Goal: Navigation & Orientation: Find specific page/section

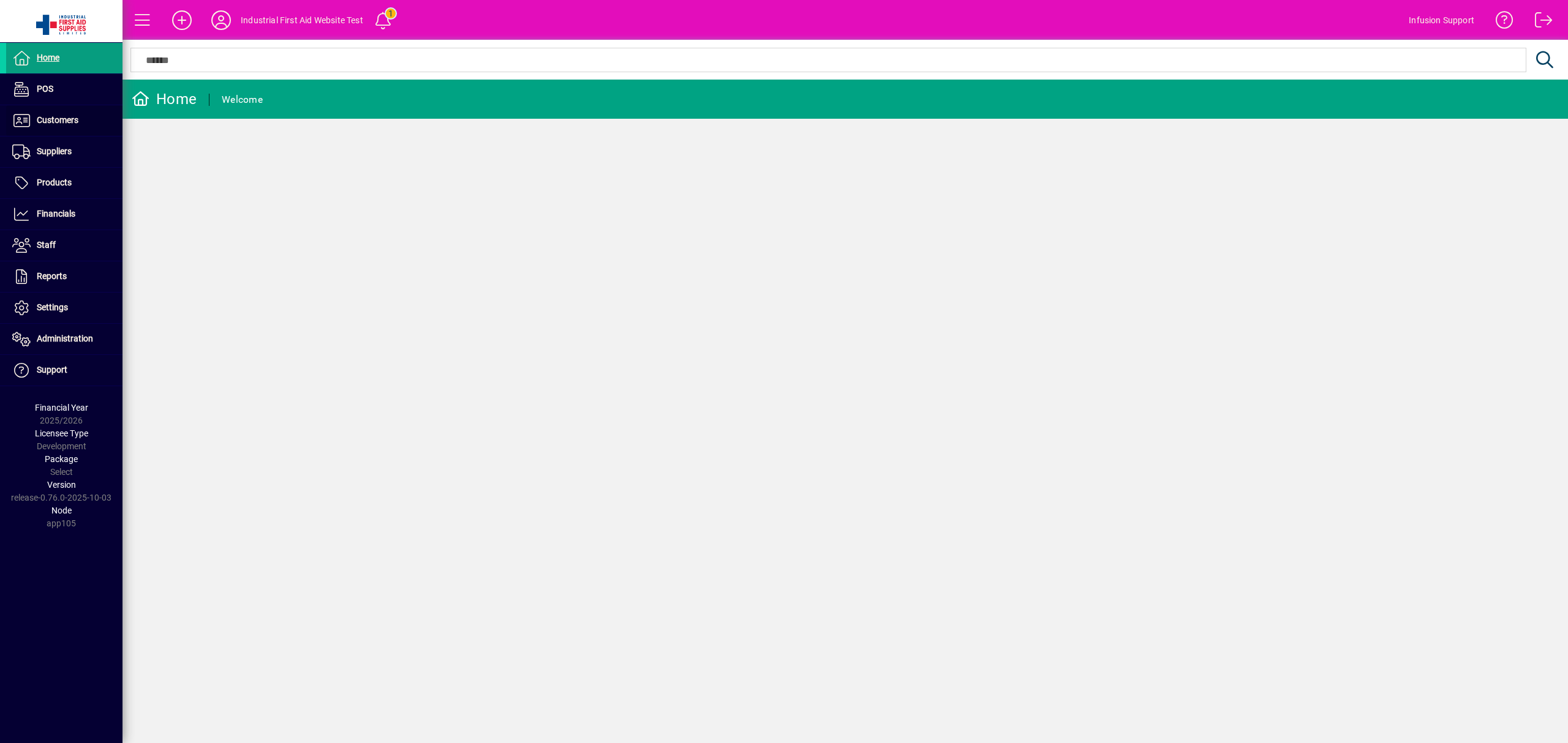
click at [77, 124] on span "Customers" at bounding box center [58, 120] width 42 height 10
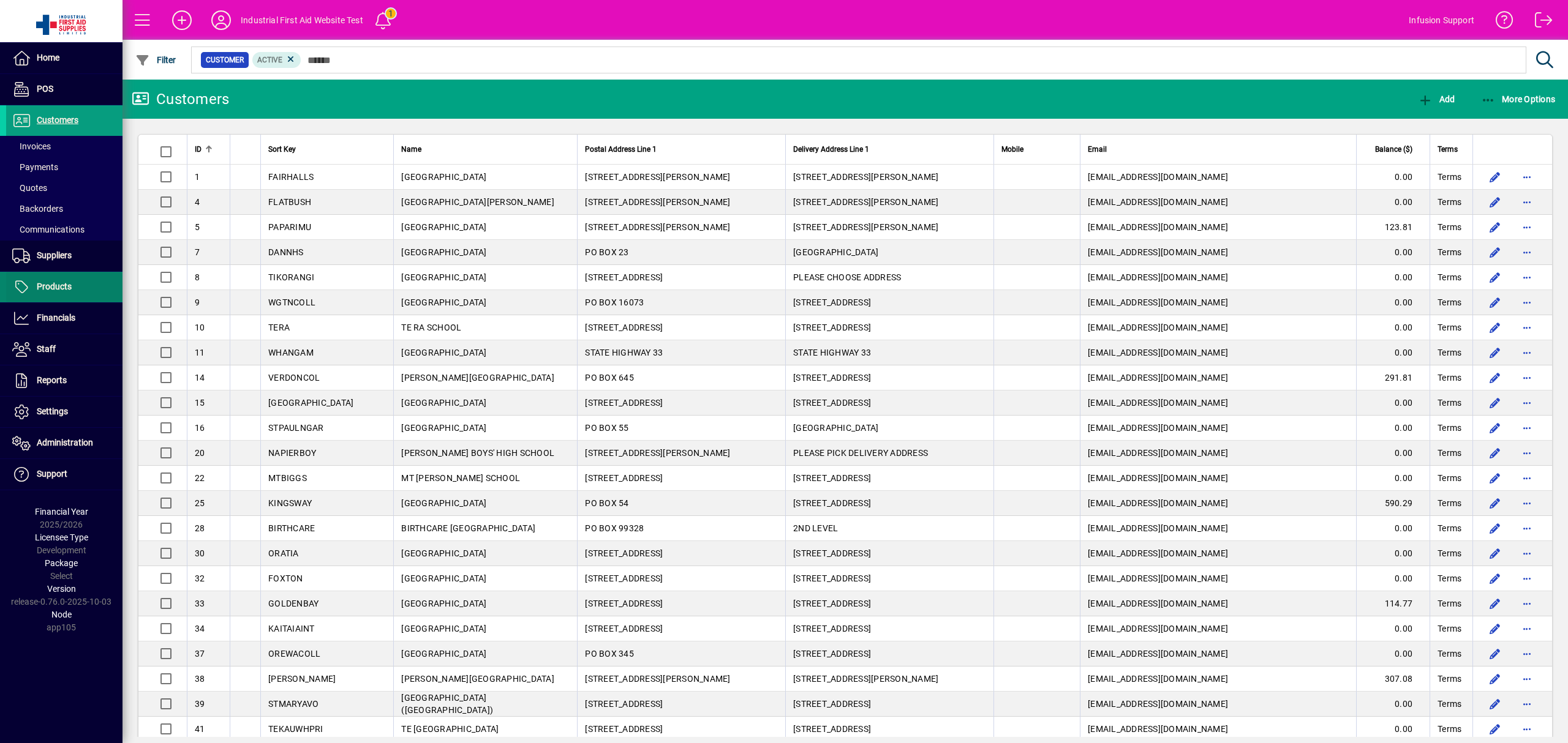
click at [46, 281] on span "Products" at bounding box center [39, 287] width 66 height 15
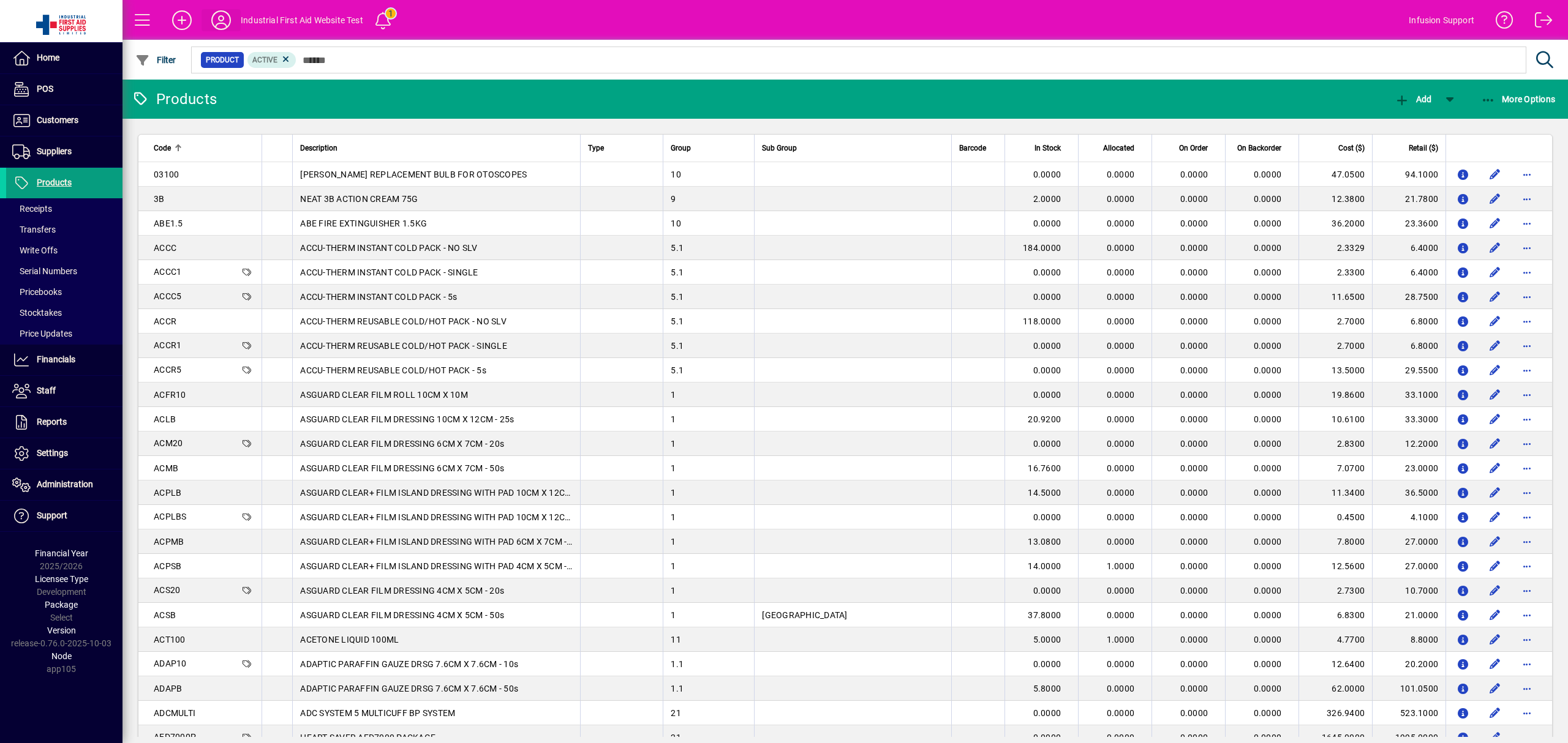
click at [216, 15] on icon at bounding box center [221, 20] width 25 height 20
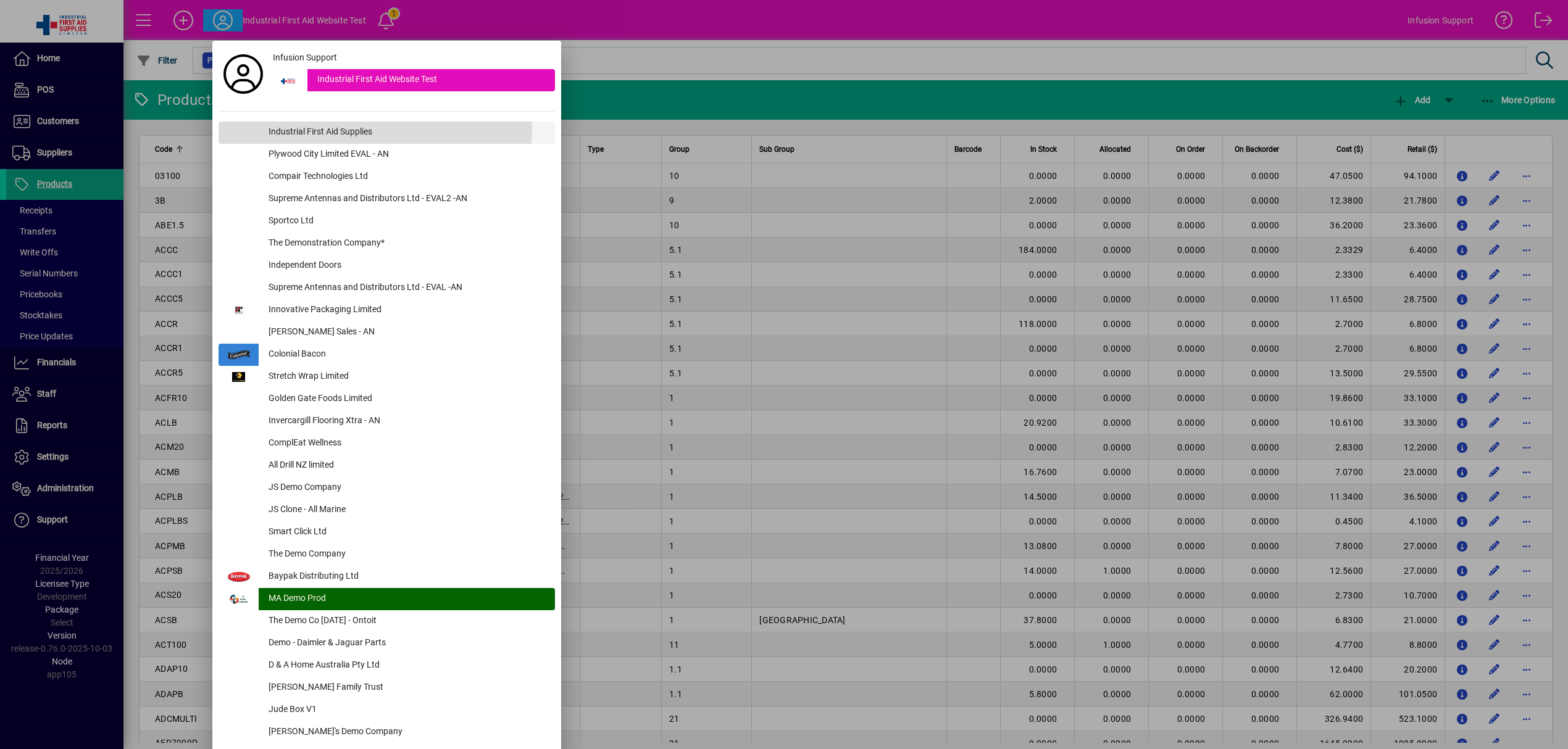
click at [285, 126] on div "Industrial First Aid Supplies" at bounding box center [406, 132] width 296 height 22
